Goal: Task Accomplishment & Management: Complete application form

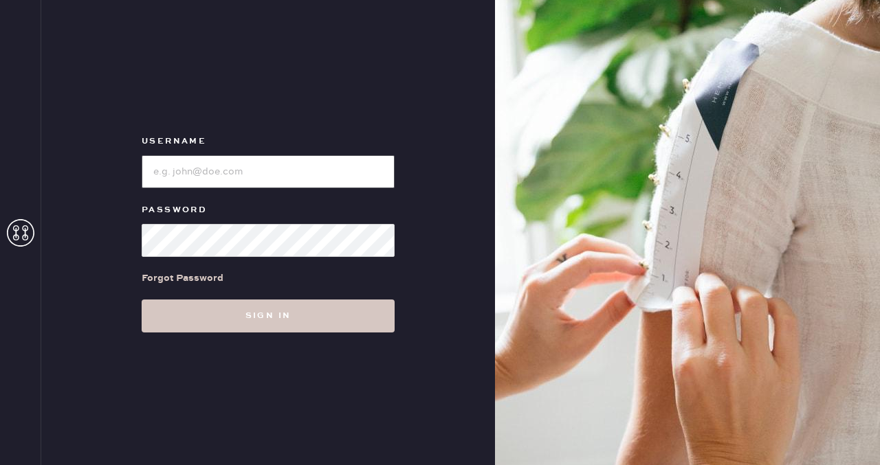
click at [305, 172] on input "loginName" at bounding box center [268, 171] width 253 height 33
click at [181, 170] on input "loginName" at bounding box center [268, 171] width 253 height 33
click at [174, 172] on input "loginName" at bounding box center [268, 171] width 253 height 33
type input "alpharetta"
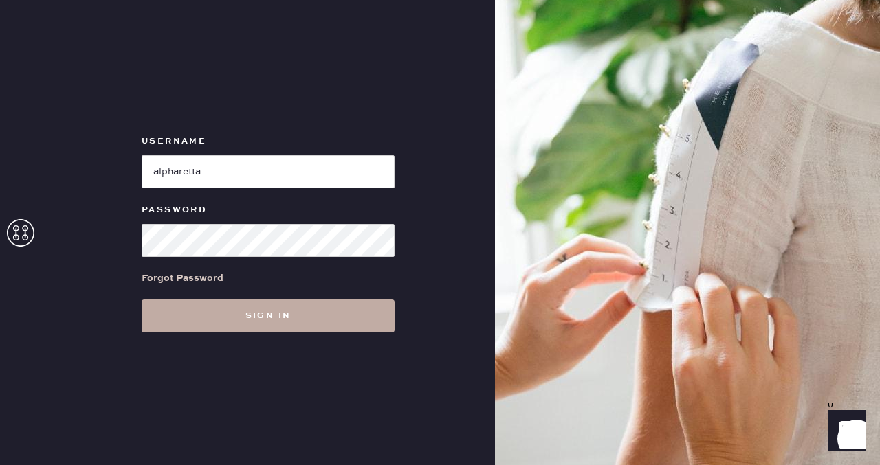
click at [209, 328] on button "Sign in" at bounding box center [268, 316] width 253 height 33
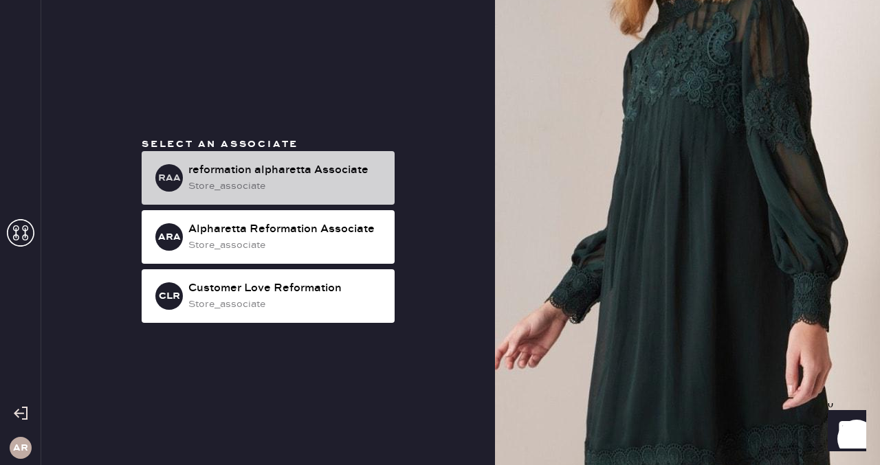
click at [365, 165] on div "reformation alpharetta Associate" at bounding box center [285, 170] width 195 height 16
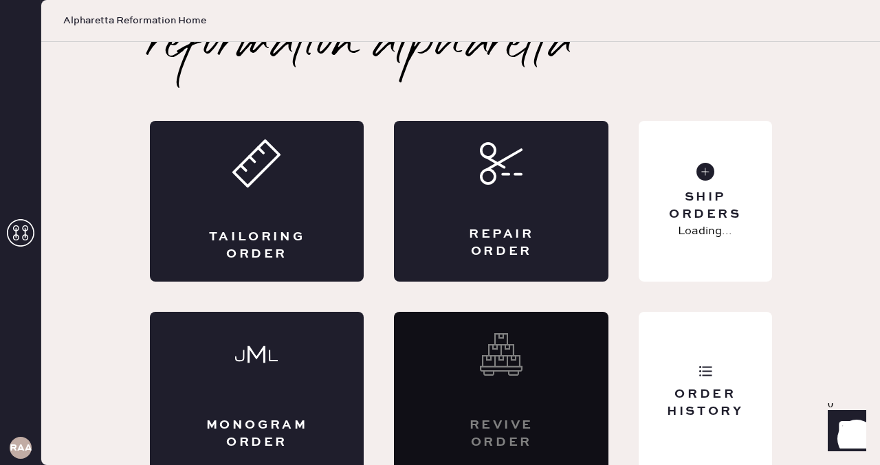
scroll to position [27, 0]
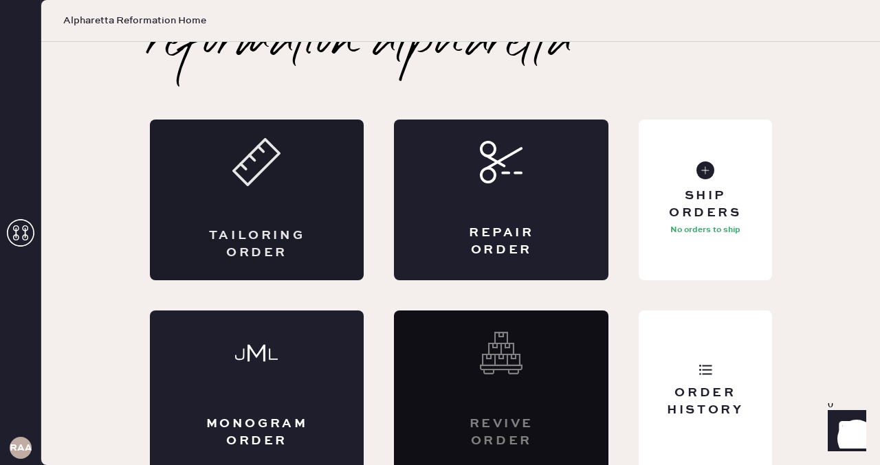
click at [245, 164] on icon at bounding box center [256, 162] width 48 height 48
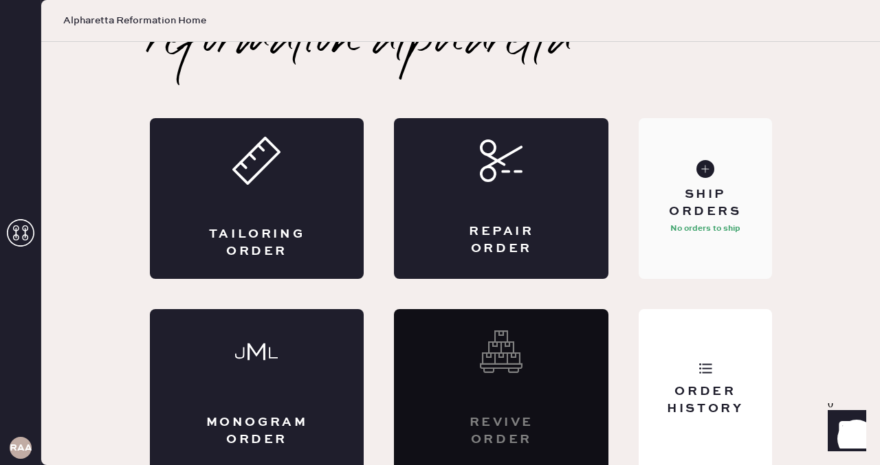
scroll to position [29, 0]
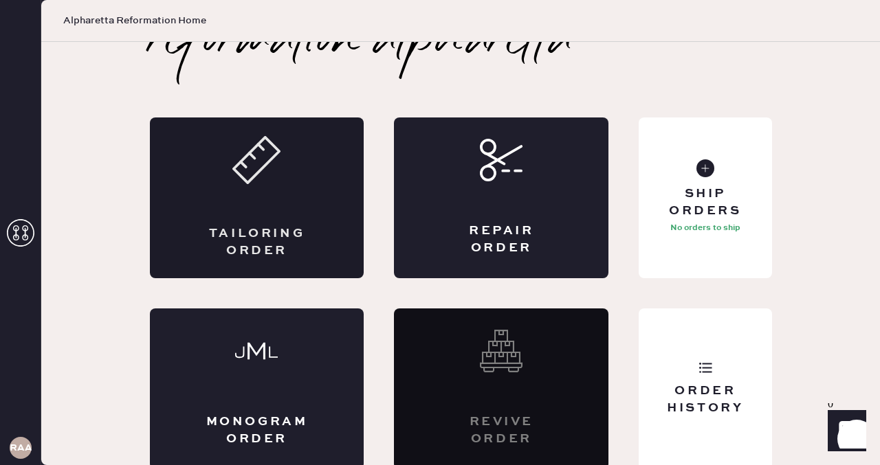
click at [223, 207] on div "Tailoring Order" at bounding box center [257, 198] width 214 height 161
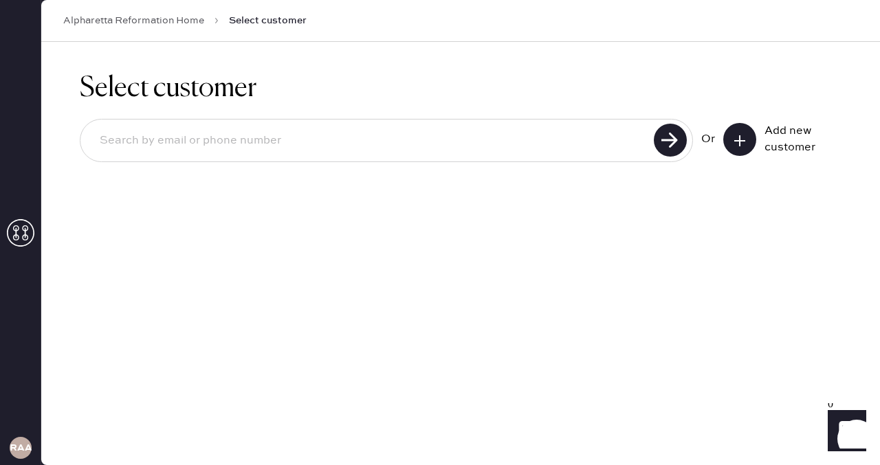
click at [744, 140] on icon at bounding box center [740, 141] width 14 height 14
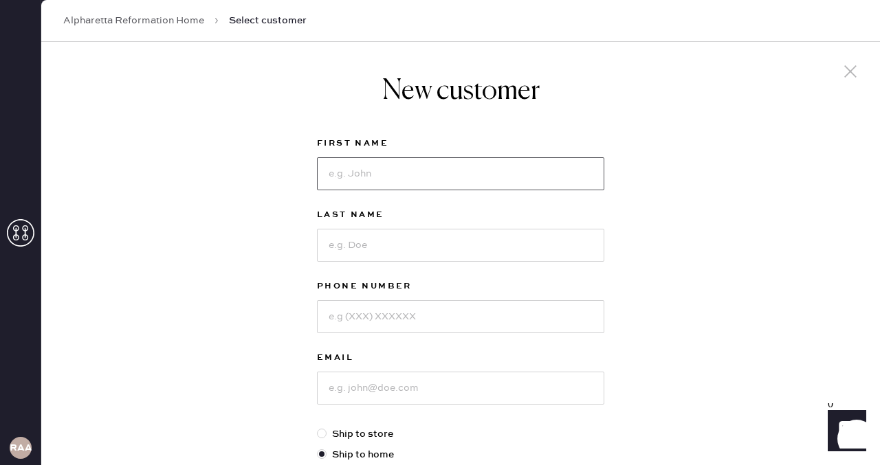
click at [452, 180] on input at bounding box center [460, 173] width 287 height 33
type input "[PERSON_NAME]"
click at [377, 240] on input at bounding box center [460, 245] width 287 height 33
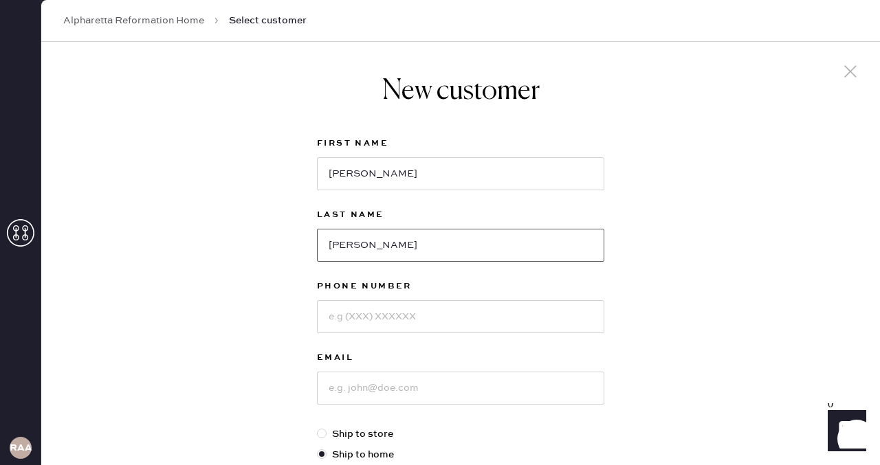
type input "[PERSON_NAME]"
click at [386, 324] on input at bounding box center [460, 316] width 287 height 33
type input "4043172121"
click at [357, 397] on input at bounding box center [460, 388] width 287 height 33
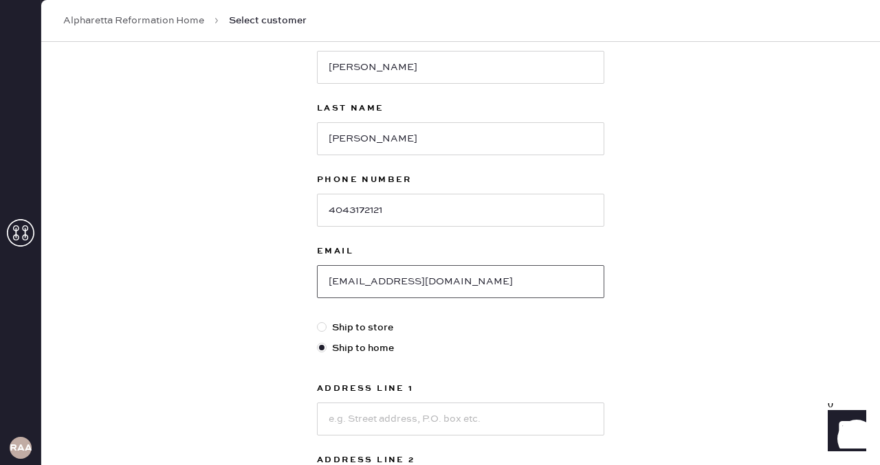
scroll to position [133, 0]
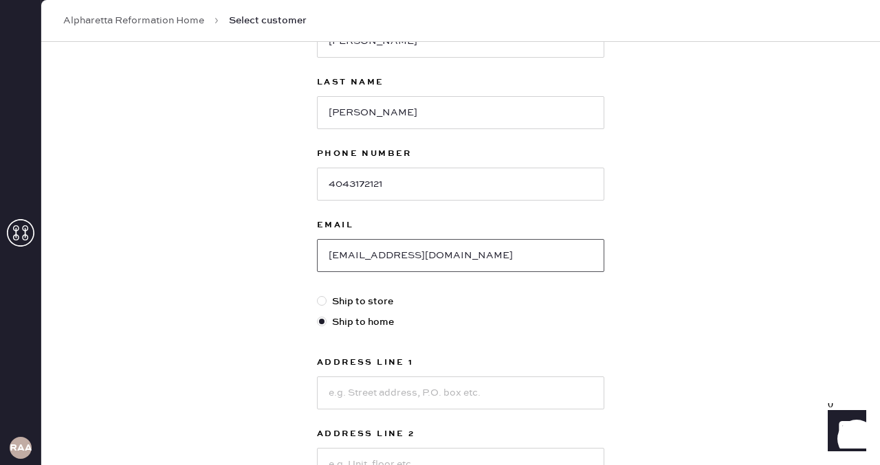
type input "[EMAIL_ADDRESS][DOMAIN_NAME]"
click at [359, 390] on input at bounding box center [460, 393] width 287 height 33
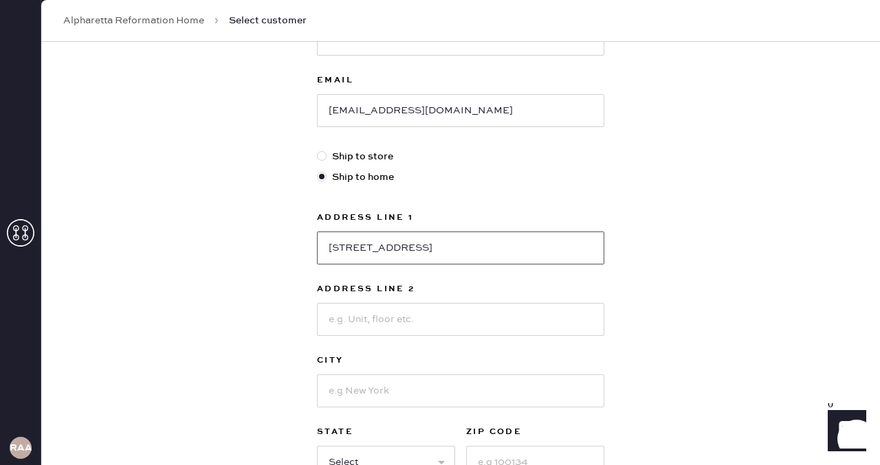
scroll to position [287, 0]
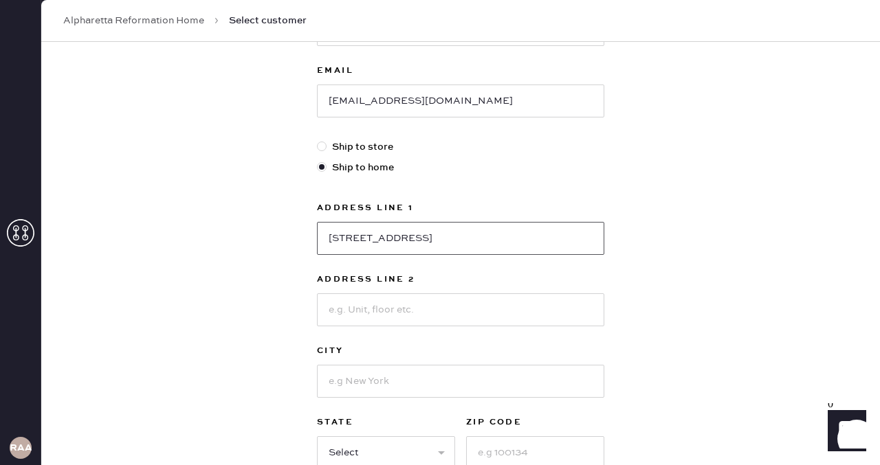
type input "[STREET_ADDRESS]"
click at [489, 371] on input at bounding box center [460, 381] width 287 height 33
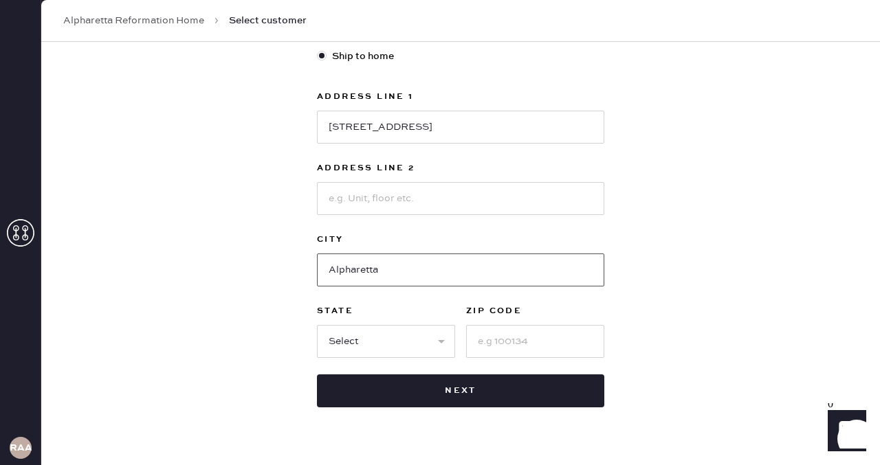
scroll to position [419, 0]
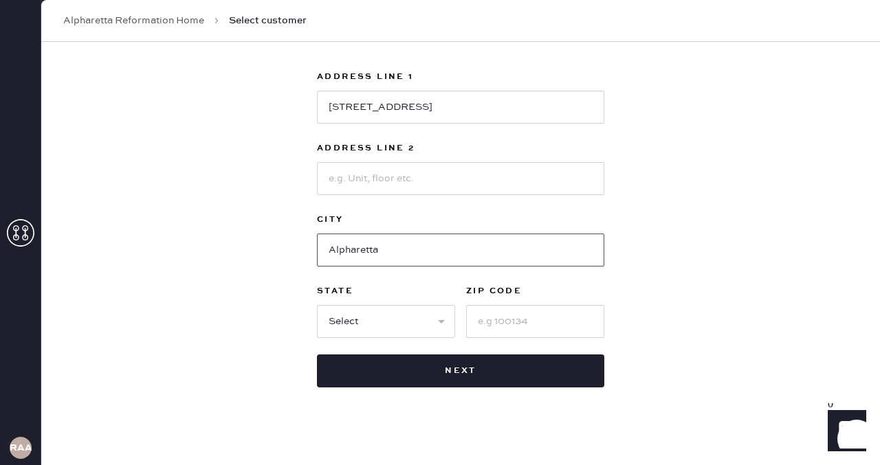
type input "Alpharetta"
click at [442, 326] on select "Select AK AL AR AZ CA CO CT [GEOGRAPHIC_DATA] DE FL [GEOGRAPHIC_DATA] HI [GEOGR…" at bounding box center [386, 321] width 138 height 33
select select "GA"
click at [537, 317] on input at bounding box center [535, 321] width 138 height 33
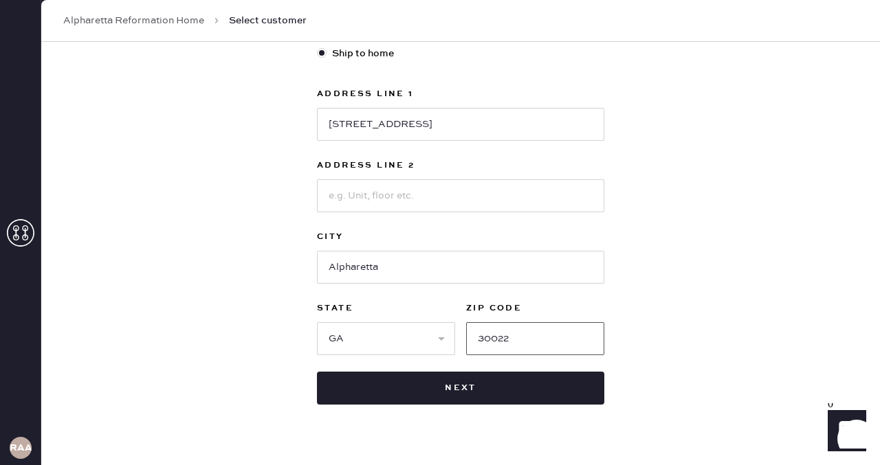
scroll to position [429, 0]
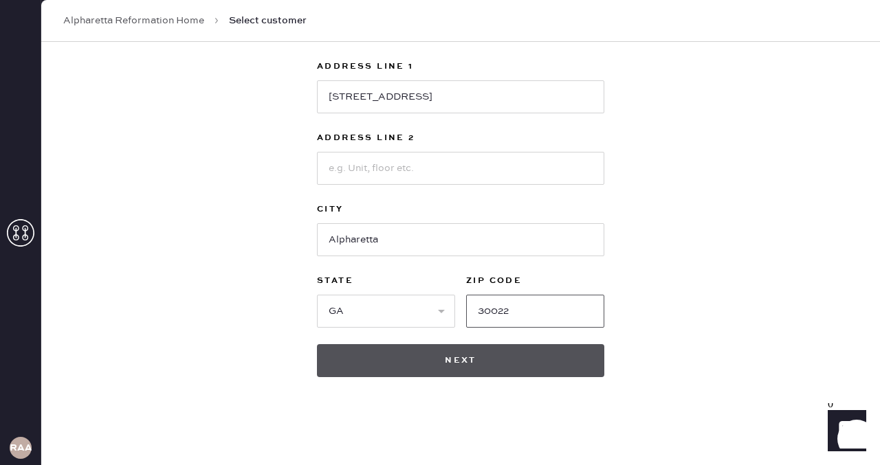
type input "30022"
click at [456, 348] on button "Next" at bounding box center [460, 360] width 287 height 33
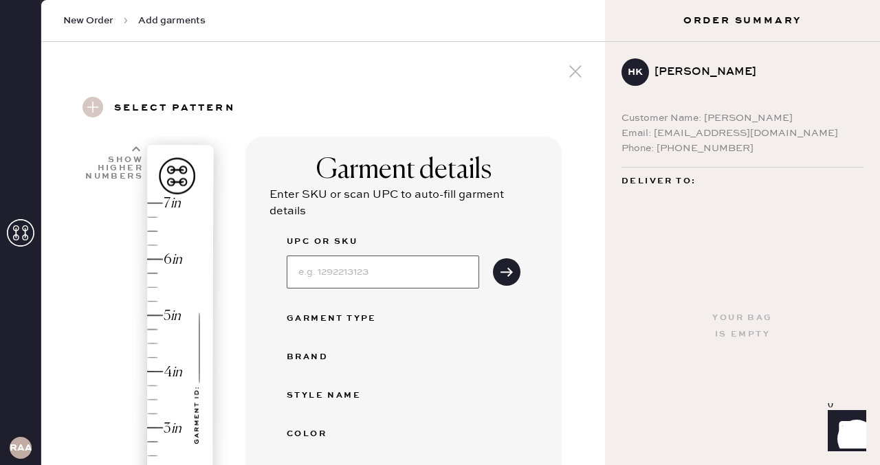
click at [429, 274] on input at bounding box center [383, 272] width 192 height 33
type input "1312835NVY0XS"
click at [506, 276] on icon "submit" at bounding box center [507, 272] width 14 height 14
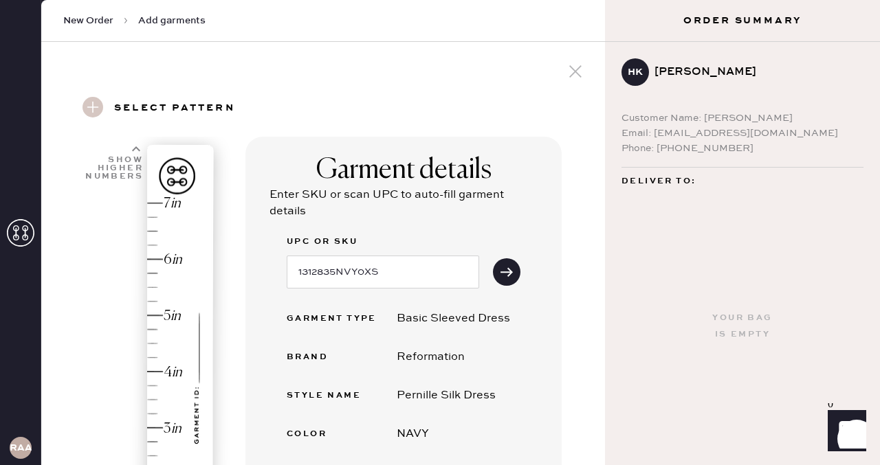
click at [454, 397] on div "Pernille Silk Dress" at bounding box center [446, 396] width 99 height 16
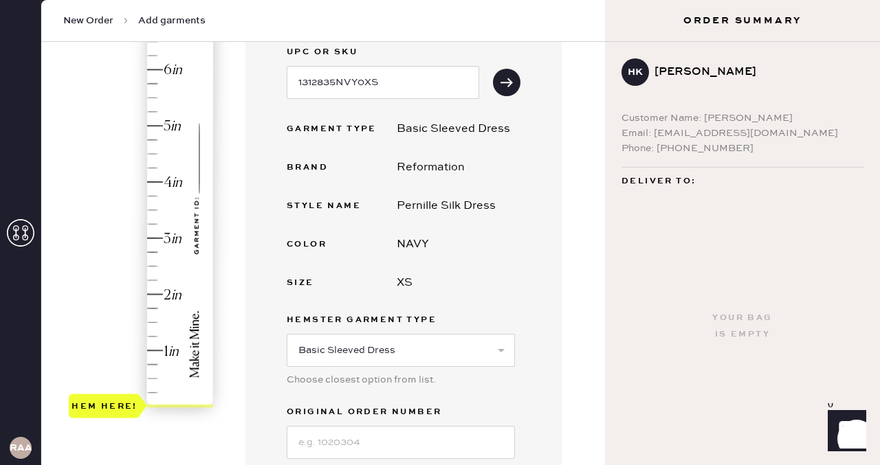
scroll to position [191, 0]
click at [454, 340] on select "Select Basic Skirt Jeans Leggings Pants Shorts Basic Sleeved Dress Basic Sleeve…" at bounding box center [401, 349] width 228 height 33
select select "7"
click at [495, 347] on select "Select Basic Skirt Jeans Leggings Pants Shorts Basic Sleeved Dress Basic Sleeve…" at bounding box center [401, 349] width 228 height 33
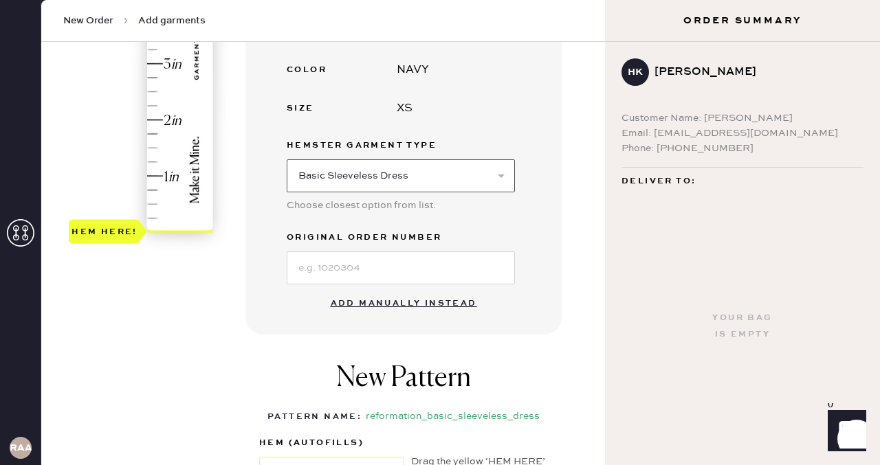
scroll to position [367, 0]
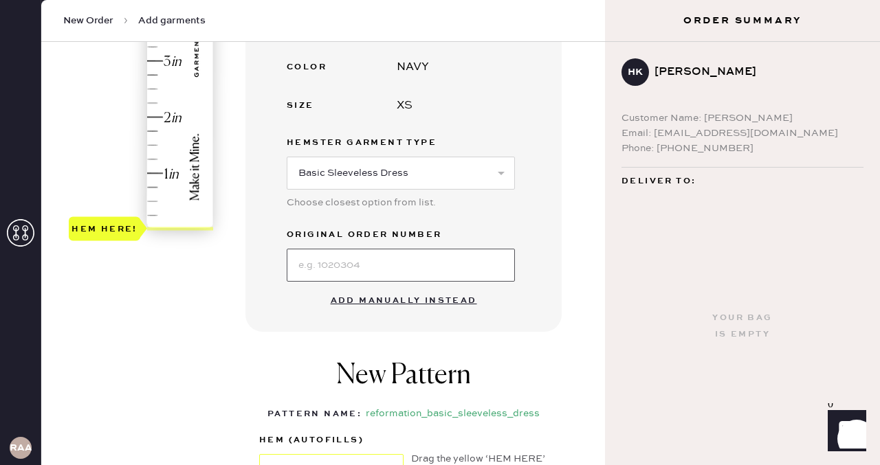
click at [459, 271] on input at bounding box center [401, 265] width 228 height 33
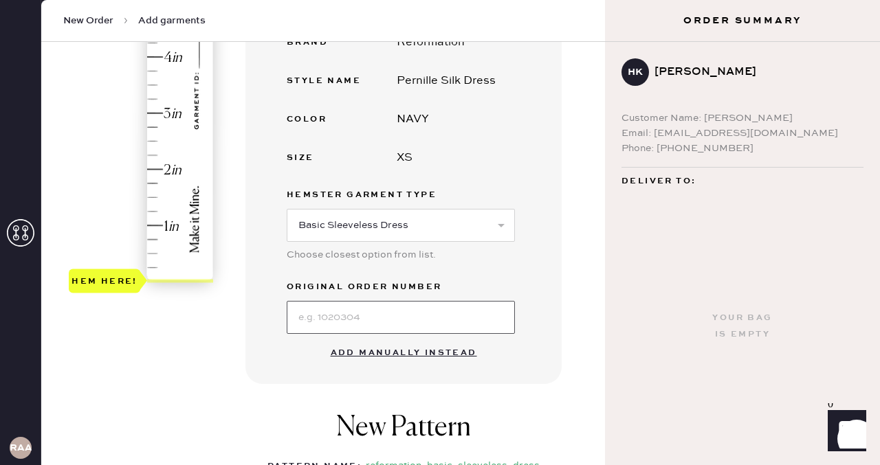
scroll to position [313, 0]
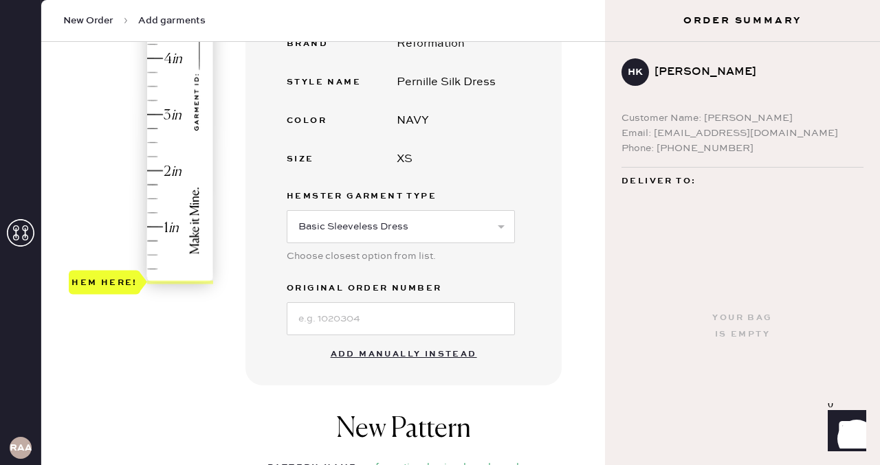
type input "2.25"
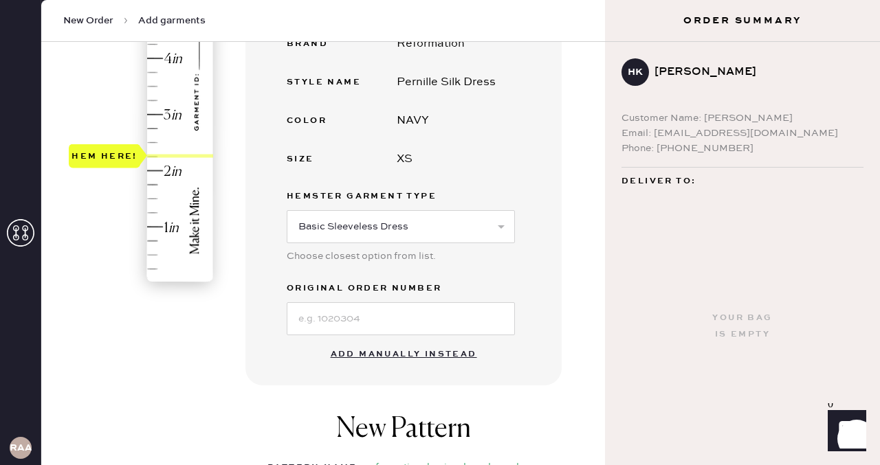
click at [153, 156] on div "Hem here!" at bounding box center [142, 86] width 146 height 405
click at [317, 326] on input at bounding box center [401, 318] width 228 height 33
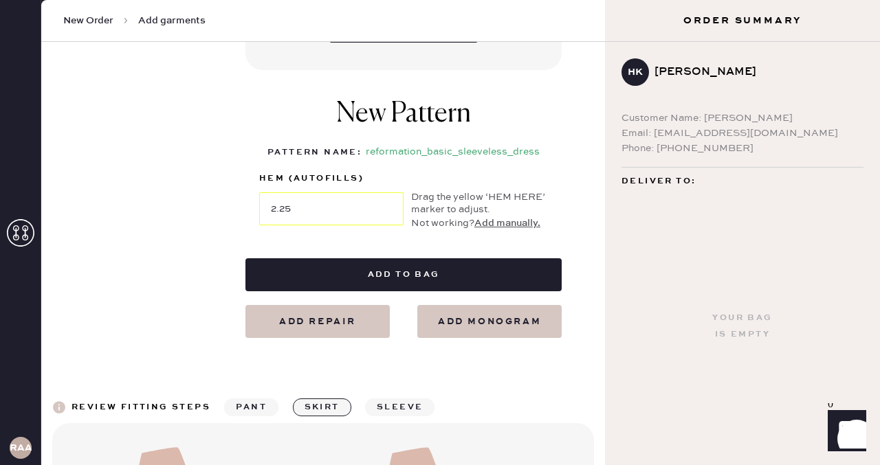
scroll to position [626, 0]
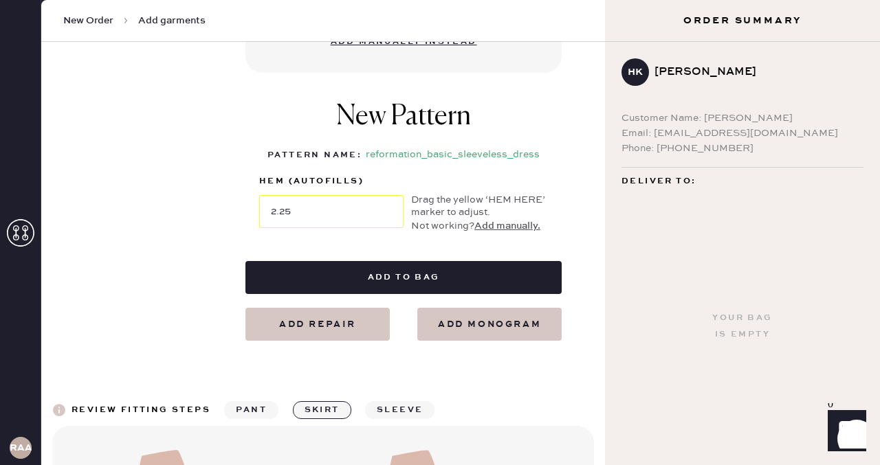
type input "s31886301"
click at [544, 177] on div "Hem (autofills) 2.25 Drag the yellow ‘HEM HERE’ marker to adjust. Not working? …" at bounding box center [403, 203] width 289 height 60
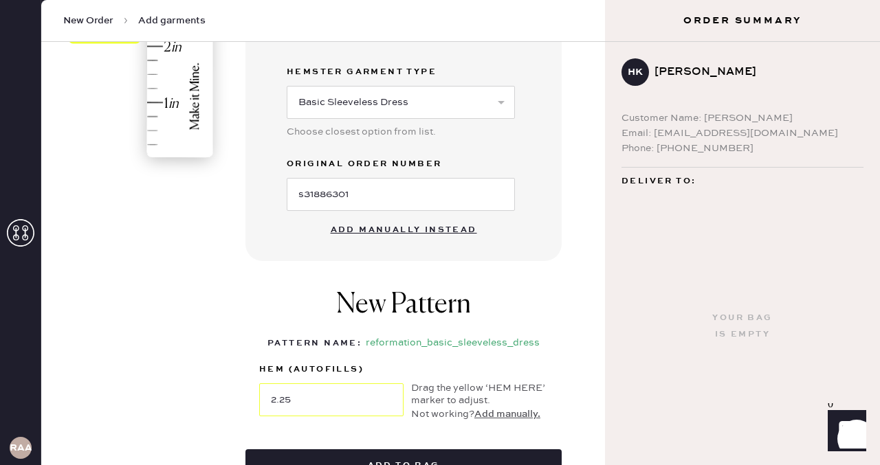
scroll to position [415, 0]
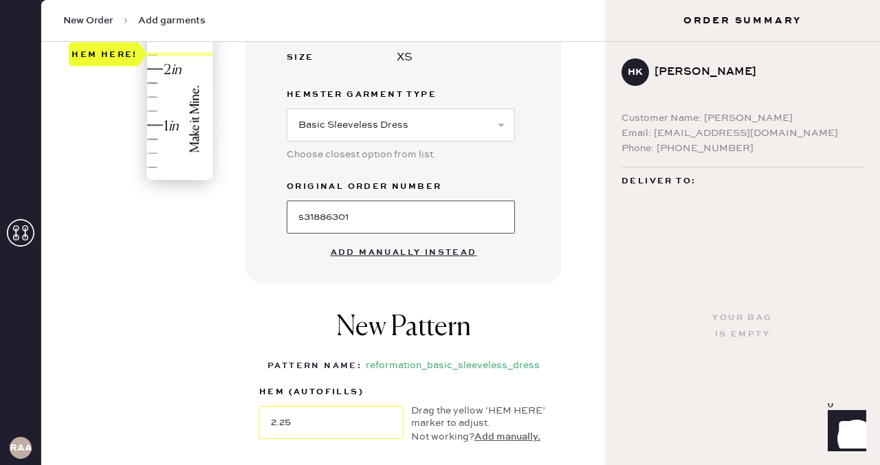
click at [449, 207] on input "s31886301" at bounding box center [401, 217] width 228 height 33
click at [422, 217] on input "s31886301" at bounding box center [401, 217] width 228 height 33
click at [508, 314] on div "New Pattern Pattern Name : reformation_basic_sleeveless_dress 1 in 2 in 3 in 4 …" at bounding box center [403, 378] width 316 height 161
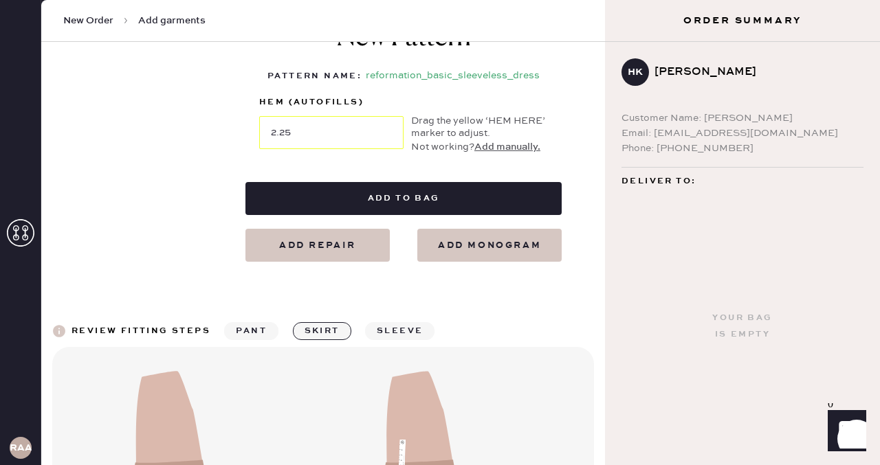
scroll to position [716, 0]
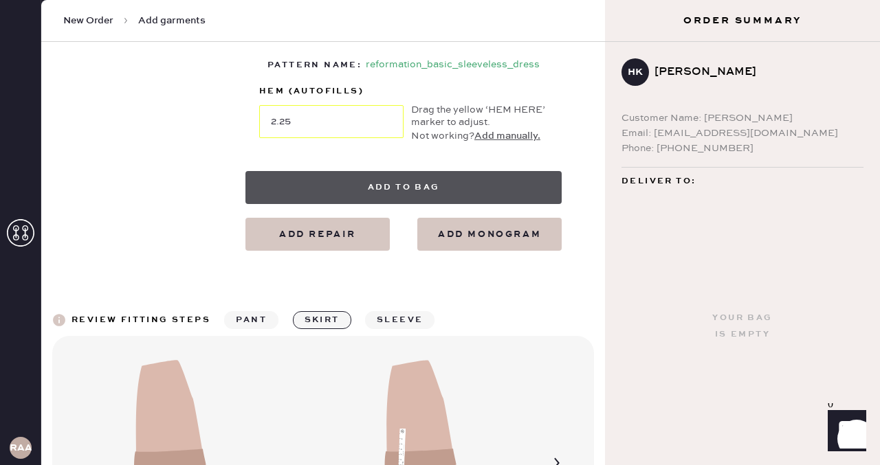
click at [430, 197] on button "Add to bag" at bounding box center [403, 187] width 316 height 33
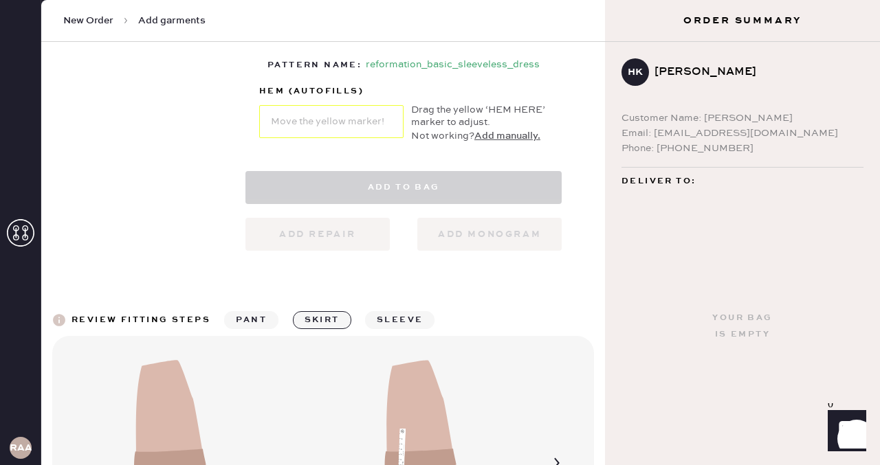
select select "7"
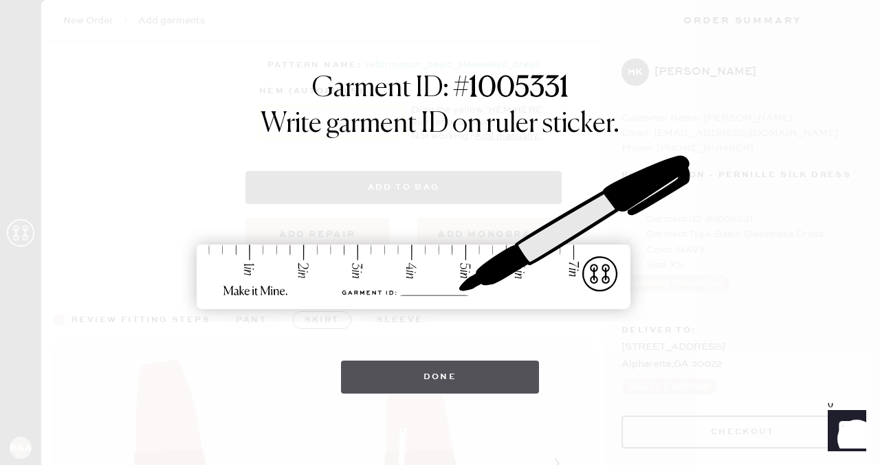
click at [480, 379] on button "Done" at bounding box center [440, 377] width 199 height 33
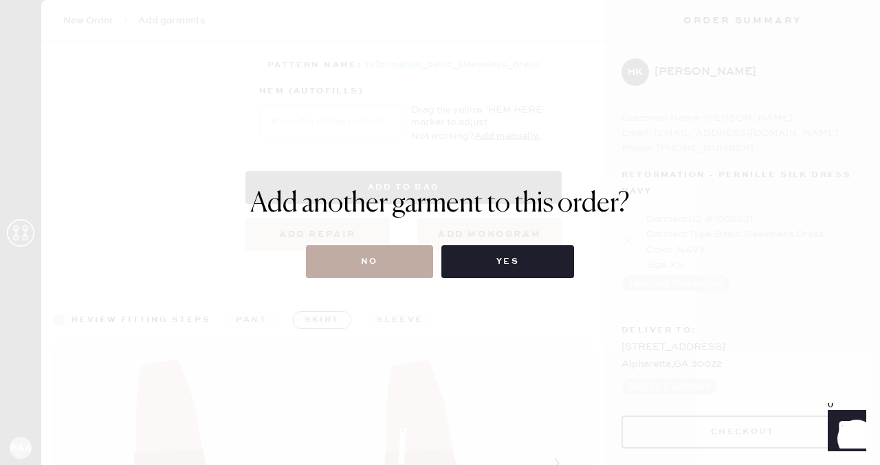
click at [383, 262] on button "No" at bounding box center [369, 261] width 127 height 33
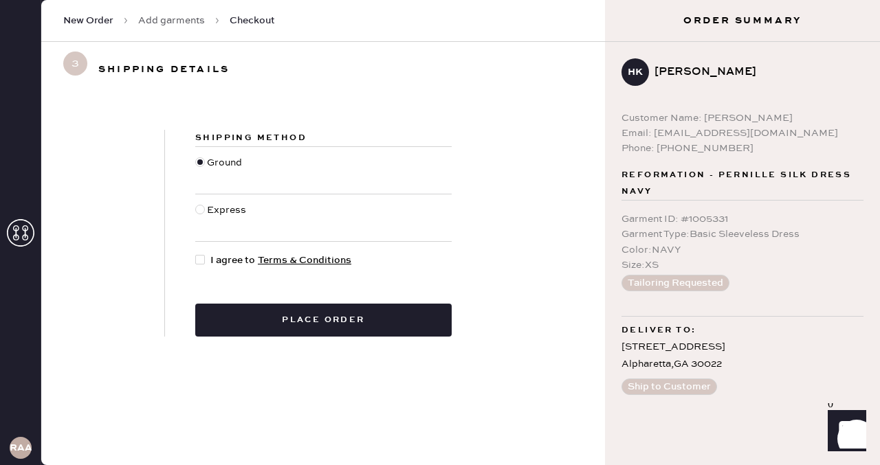
click at [202, 259] on div at bounding box center [200, 260] width 10 height 10
click at [196, 254] on input "I agree to Terms & Conditions" at bounding box center [195, 253] width 1 height 1
checkbox input "true"
click at [200, 213] on div at bounding box center [200, 210] width 10 height 10
click at [196, 203] on input "Express" at bounding box center [195, 203] width 1 height 1
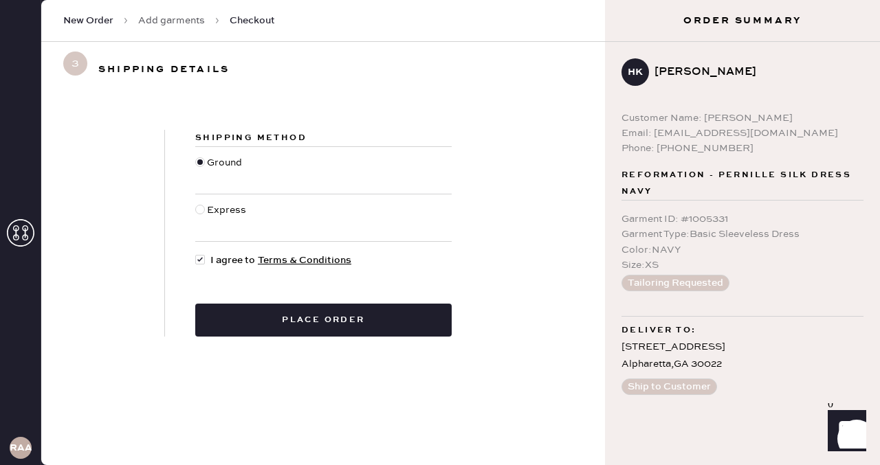
radio input "true"
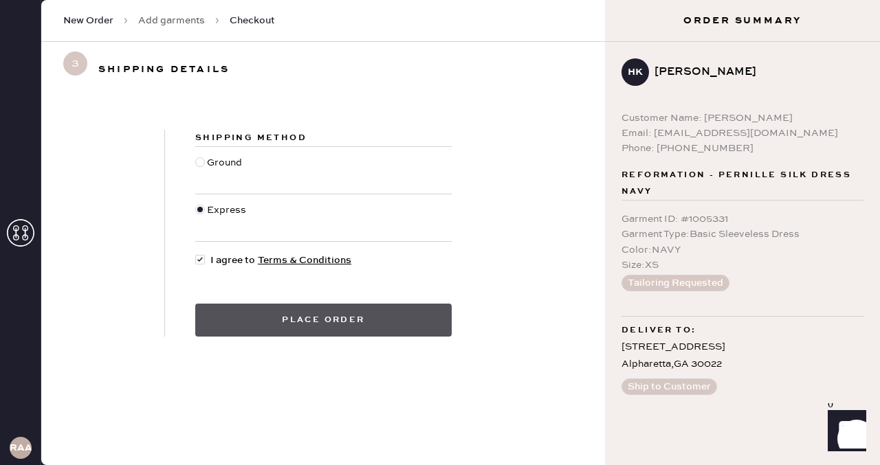
click at [250, 308] on button "Place order" at bounding box center [323, 320] width 256 height 33
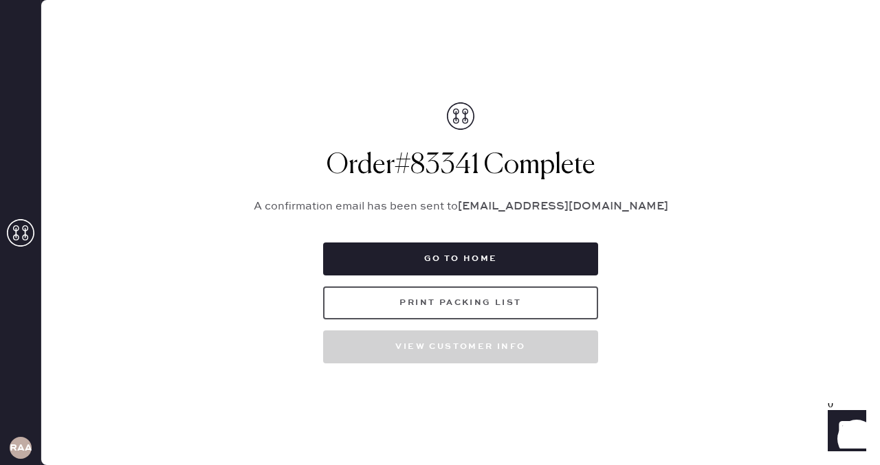
click at [399, 313] on button "Print Packing List" at bounding box center [460, 303] width 275 height 33
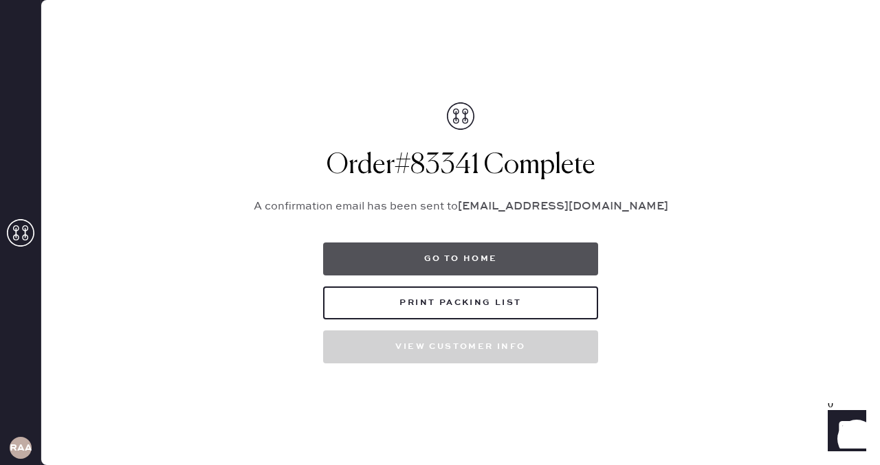
click at [448, 263] on button "Go to home" at bounding box center [460, 259] width 275 height 33
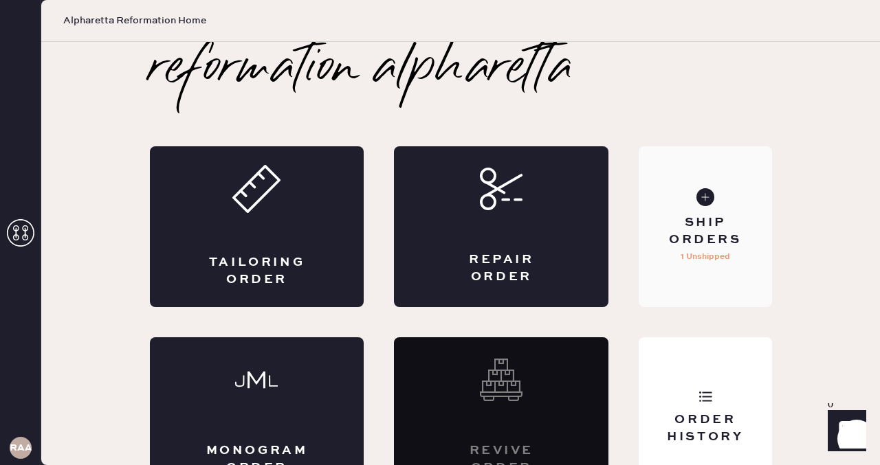
click at [730, 234] on div "Ship Orders" at bounding box center [704, 231] width 111 height 34
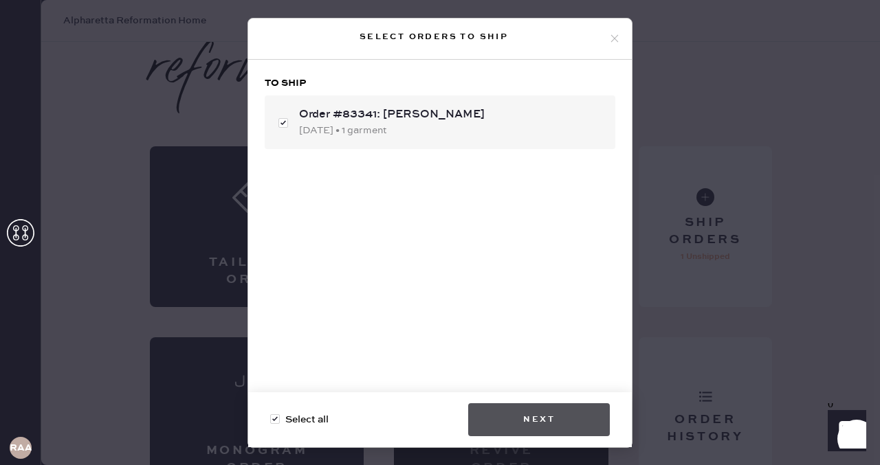
click at [525, 423] on button "Next" at bounding box center [539, 419] width 142 height 33
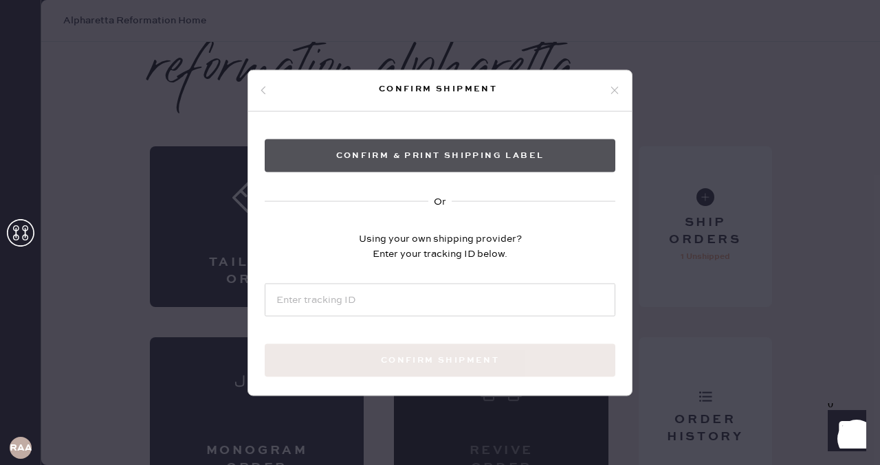
click at [455, 167] on button "Confirm & Print shipping label" at bounding box center [440, 155] width 350 height 33
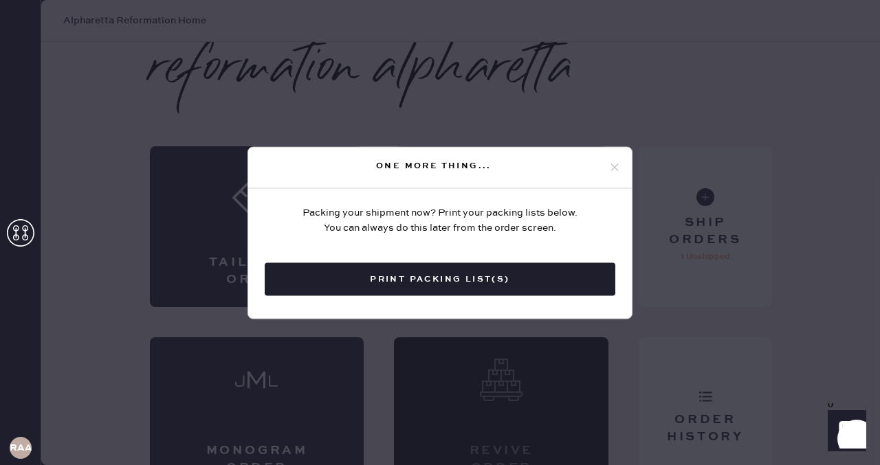
click at [615, 166] on use at bounding box center [615, 168] width 8 height 8
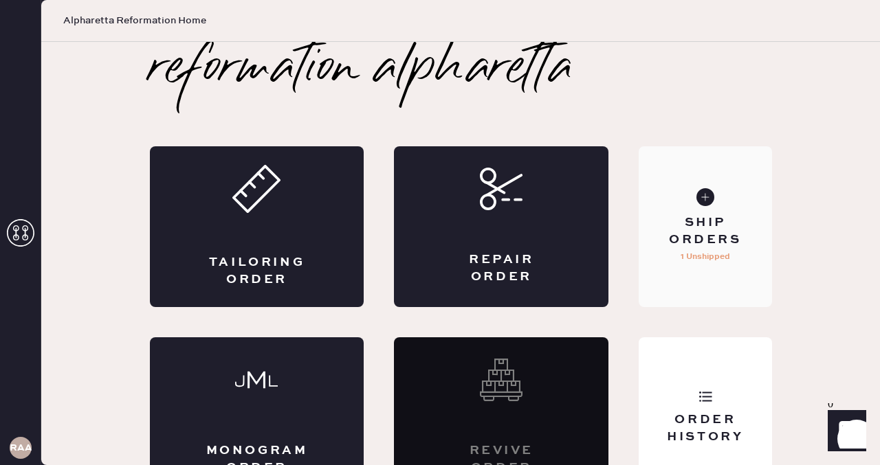
scroll to position [33, 0]
